Goal: Submit feedback/report problem: Complete application form

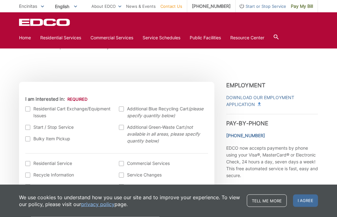
scroll to position [158, 0]
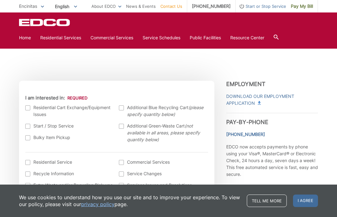
click at [29, 110] on div at bounding box center [27, 108] width 5 height 5
click at [0, 0] on input "I am interested in:" at bounding box center [0, 0] width 0 height 0
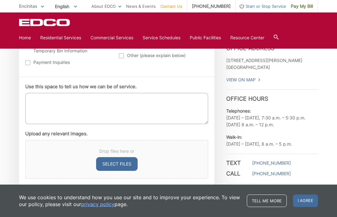
scroll to position [329, 0]
click at [38, 100] on textarea "Use this space to tell us how we can be of service." at bounding box center [116, 108] width 183 height 31
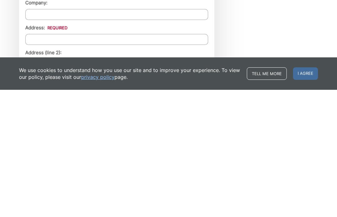
scroll to position [491, 0]
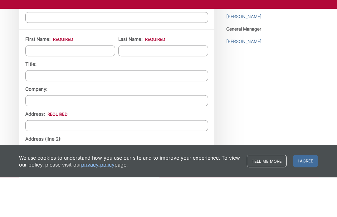
type textarea "Unit cracked at the hinge are. Plus I want to downsize. It’s the gray unit…..re…"
click at [38, 85] on input "First Name: *" at bounding box center [70, 90] width 90 height 11
type input "Bob"
click at [138, 85] on input "Last Name: *" at bounding box center [163, 90] width 90 height 11
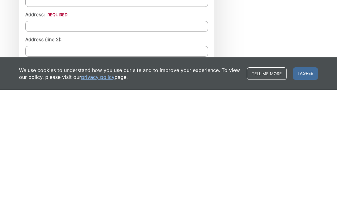
scroll to position [503, 0]
type input "Wilkes"
click at [34, 147] on input "Address: *" at bounding box center [116, 152] width 183 height 11
type input "1176 Quail Gardens Ct"
type input "Encinitas"
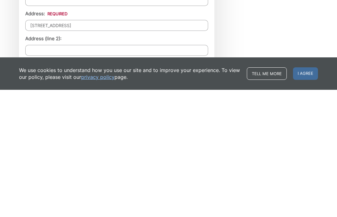
type input "92024"
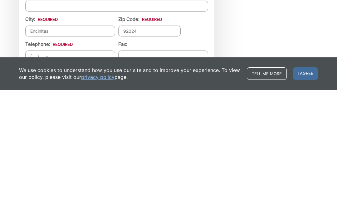
scroll to position [548, 0]
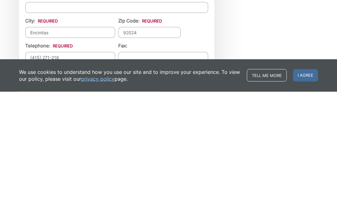
type input "(415) 271-2183"
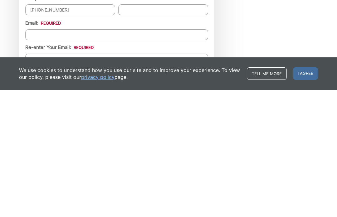
scroll to position [603, 0]
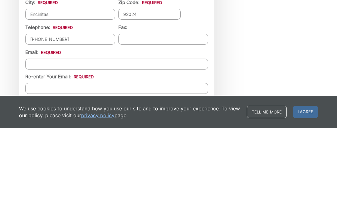
click at [37, 148] on input "Email *" at bounding box center [116, 153] width 183 height 11
type input "bob_wilkes@sbcglobal.net"
click at [42, 172] on input "Re-enter Your Email:" at bounding box center [116, 177] width 183 height 11
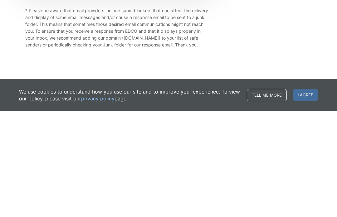
scroll to position [782, 0]
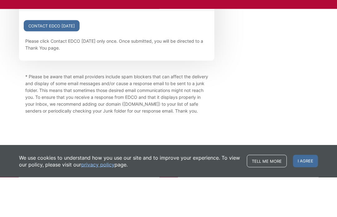
type input "bob_wilkes@sbcglobal.net"
click at [62, 60] on input "Contact EDCO Today" at bounding box center [52, 65] width 56 height 11
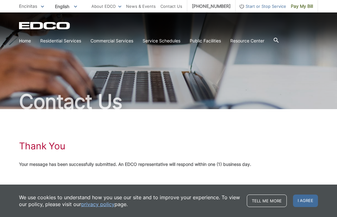
scroll to position [14, 0]
